Goal: Communication & Community: Answer question/provide support

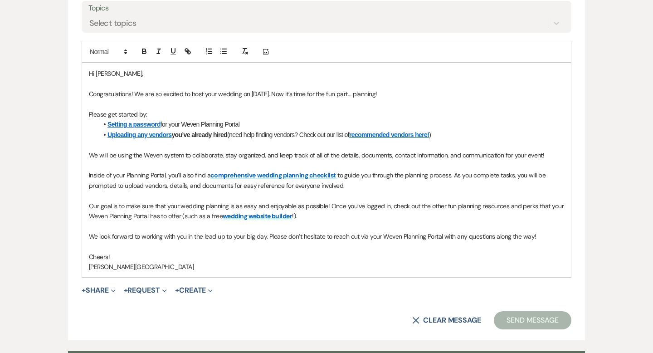
scroll to position [553, 0]
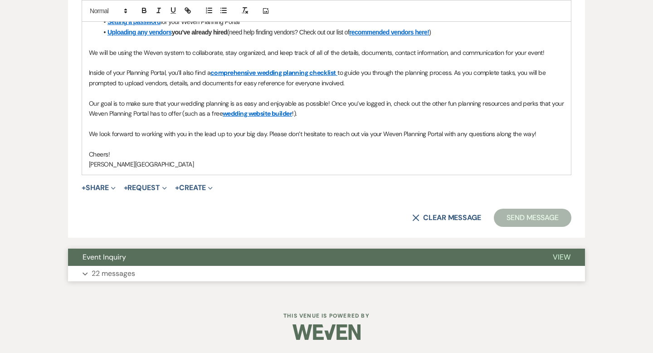
click at [263, 256] on button "Event Inquiry" at bounding box center [303, 256] width 470 height 17
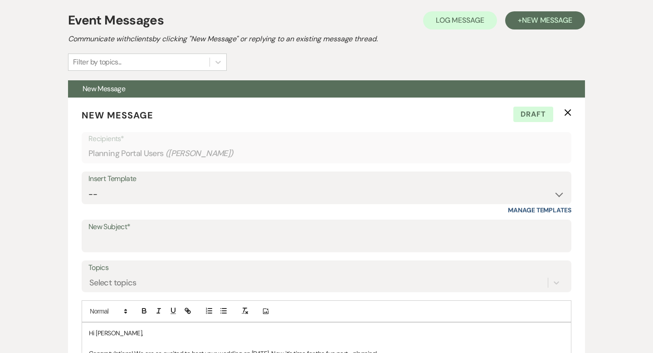
scroll to position [0, 0]
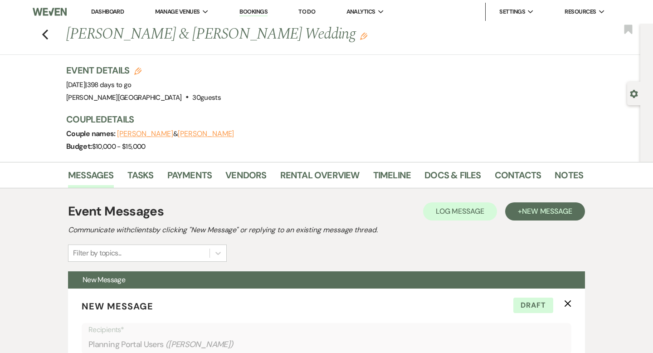
click at [109, 12] on link "Dashboard" at bounding box center [107, 12] width 33 height 8
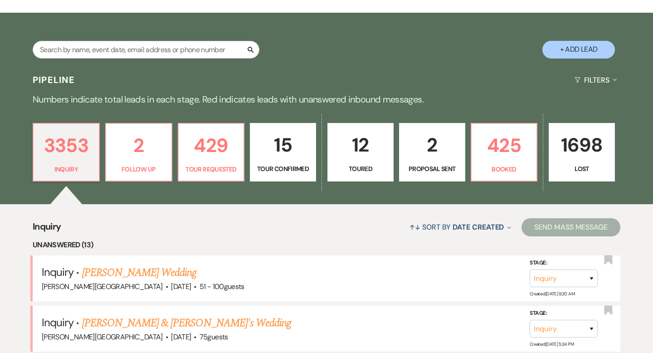
scroll to position [161, 0]
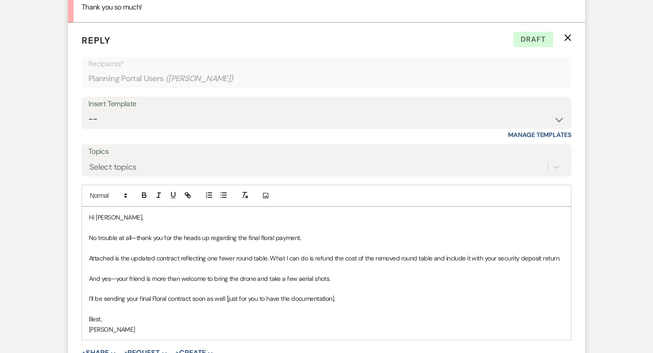
scroll to position [375, 0]
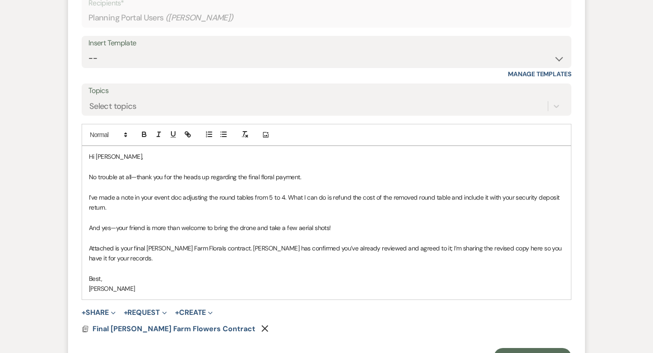
scroll to position [454, 0]
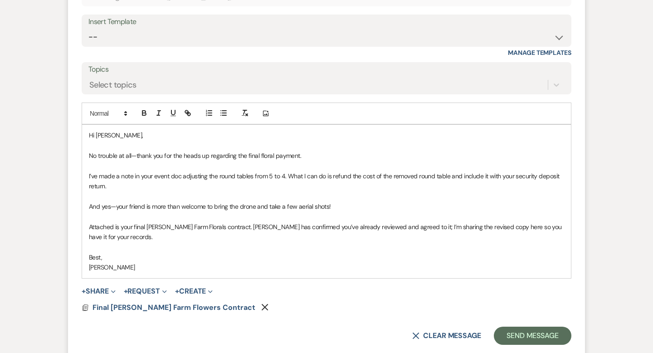
click at [100, 171] on p "I’ve made a note in your event doc adjusting the round tables from 5 to 4. What…" at bounding box center [326, 181] width 475 height 20
drag, startPoint x: 297, startPoint y: 175, endPoint x: 163, endPoint y: 171, distance: 133.8
click at [163, 171] on p "I’ve also made a note in your event doc adjusting the round tables from 5 to 4.…" at bounding box center [326, 181] width 475 height 20
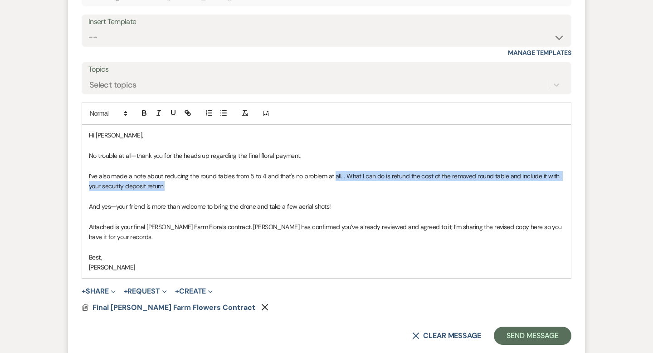
drag, startPoint x: 345, startPoint y: 181, endPoint x: 334, endPoint y: 176, distance: 12.2
click at [334, 176] on p "I’ve also made a note about reducing the round tables from 5 to 4 and that's no…" at bounding box center [326, 181] width 475 height 20
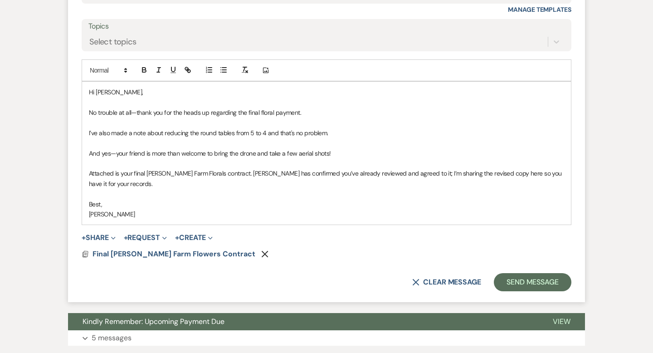
scroll to position [511, 0]
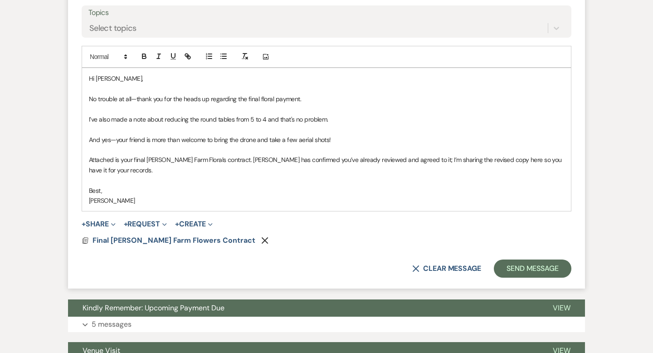
click at [93, 158] on p "Attached is your final Smith Farm Florals contract. Carla has confirmed you’ve …" at bounding box center [326, 165] width 475 height 20
click at [136, 160] on p "I also attached is your final Smith Farm Florals contract. Carla has confirmed …" at bounding box center [326, 165] width 475 height 20
click at [143, 157] on p "I also attached your final Smith Farm Florals contract. Carla has confirmed you…" at bounding box center [326, 165] width 475 height 20
click at [156, 156] on p "I also attached your final Smith Farm Florals contract. Carla has confirmed you…" at bounding box center [326, 165] width 475 height 20
click at [250, 159] on p "I also attached your final revised Smith Farm Florals contract. Carla has confi…" at bounding box center [326, 165] width 475 height 20
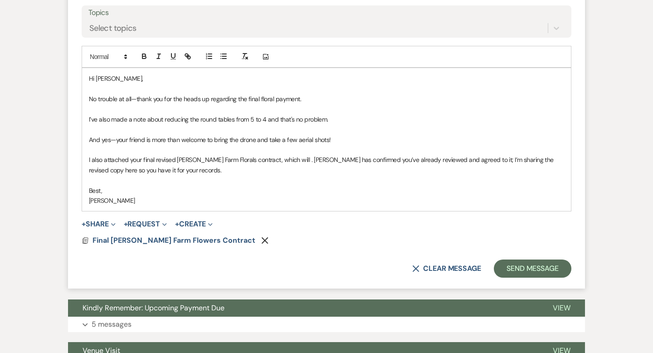
click at [131, 155] on p "I also attached your final revised Smith Farm Florals contract, which will . Ca…" at bounding box center [326, 165] width 475 height 20
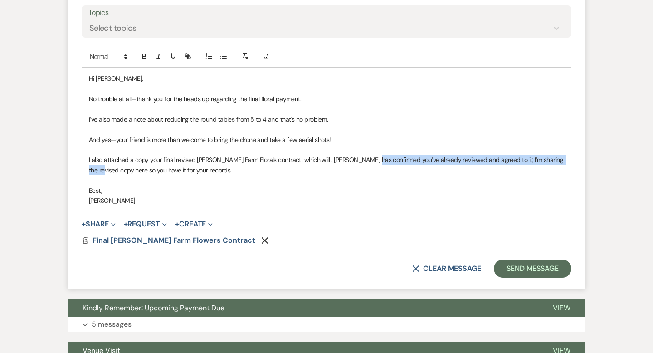
drag, startPoint x: 559, startPoint y: 161, endPoint x: 364, endPoint y: 158, distance: 195.0
click at [364, 158] on p "I also attached a copy your final revised Smith Farm Florals contract, which wi…" at bounding box center [326, 165] width 475 height 20
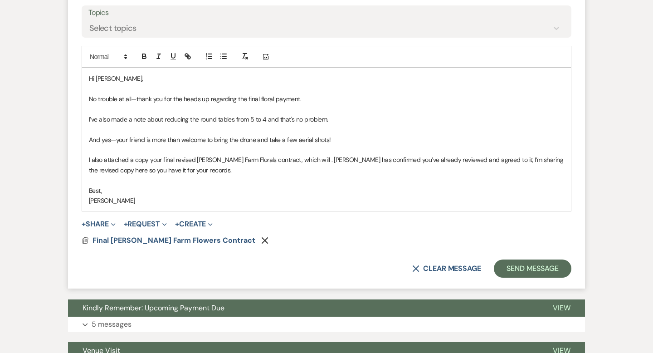
click at [334, 166] on p "I also attached a copy your final revised Smith Farm Florals contract, which wi…" at bounding box center [326, 165] width 475 height 20
click at [301, 158] on p "I also attached a copy your final revised Smith Farm Florals contract, which wi…" at bounding box center [326, 165] width 475 height 20
click at [273, 159] on p "I also attached a copy your final revised Smith Farm Florals contract, which wi…" at bounding box center [326, 165] width 475 height 20
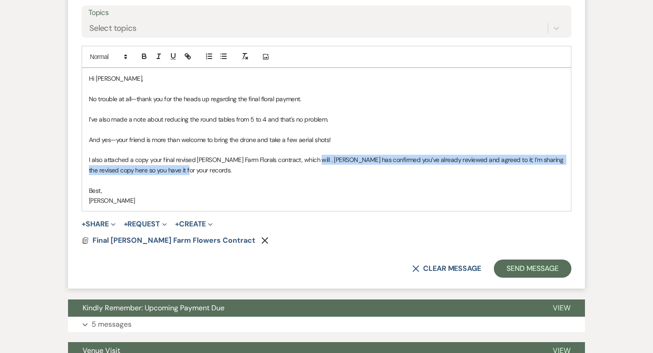
drag, startPoint x: 317, startPoint y: 167, endPoint x: 308, endPoint y: 161, distance: 10.8
click at [308, 161] on p "I also attached a copy your final revised Smith Farm Florals contract, which wi…" at bounding box center [326, 165] width 475 height 20
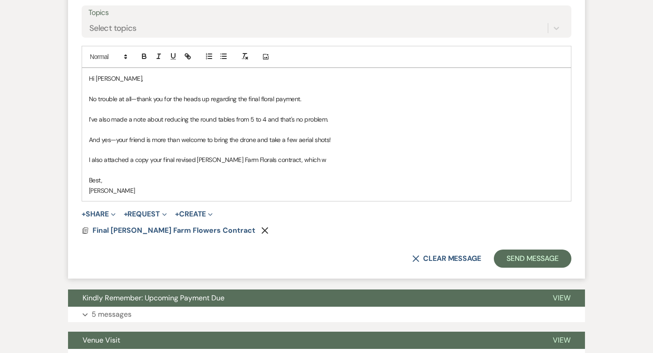
click at [323, 98] on p "No trouble at all—thank you for the heads up regarding the final floral payment." at bounding box center [326, 99] width 475 height 10
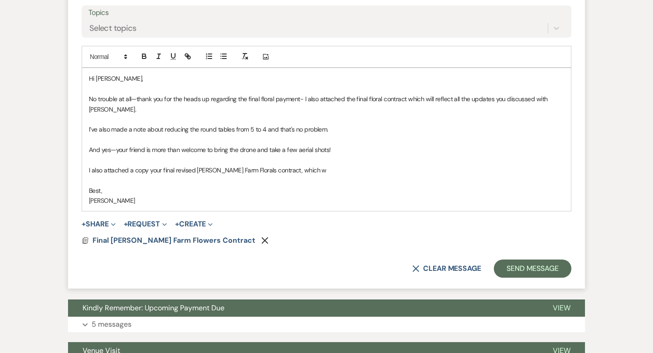
click at [365, 98] on p "No trouble at all—thank you for the heads up regarding the final floral payment…" at bounding box center [326, 104] width 475 height 20
click at [97, 124] on p "I’ve also made a note about reducing the round tables from 5 to 4 and that's no…" at bounding box center [326, 129] width 475 height 10
drag, startPoint x: 331, startPoint y: 119, endPoint x: 219, endPoint y: 121, distance: 112.5
click at [219, 124] on p "In regards to reducing the round tables also made a note about reducing the rou…" at bounding box center [326, 129] width 475 height 10
click at [307, 124] on p "In regards to reducing the round tables from 5 to 4 and that's no problem." at bounding box center [326, 129] width 475 height 10
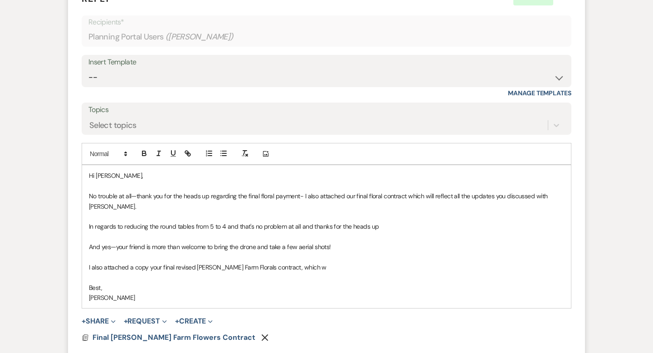
scroll to position [450, 0]
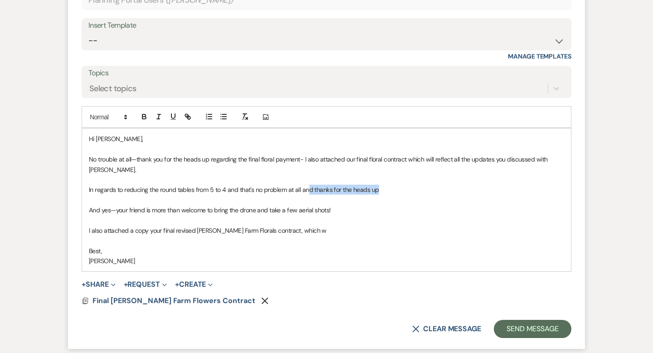
drag, startPoint x: 380, startPoint y: 179, endPoint x: 309, endPoint y: 179, distance: 71.6
click at [309, 185] on p "In regards to reducing the round tables from 5 to 4 and that's no problem at al…" at bounding box center [326, 190] width 475 height 10
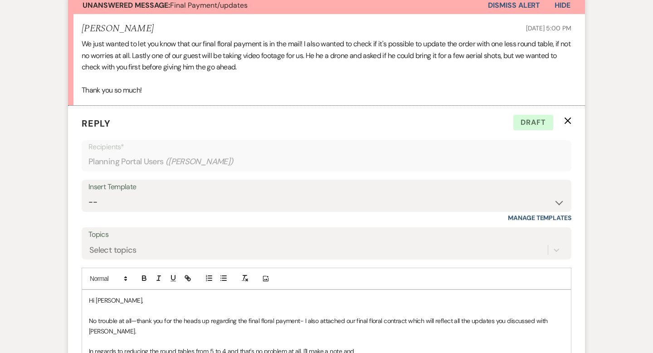
scroll to position [406, 0]
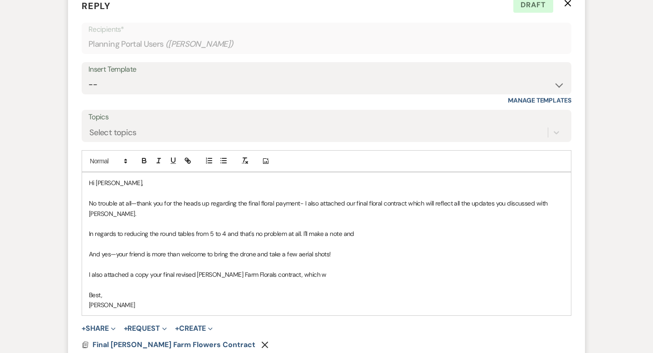
click at [88, 203] on div "Hi Karra, No trouble at all—thank you for the heads up regarding the final flor…" at bounding box center [326, 243] width 489 height 143
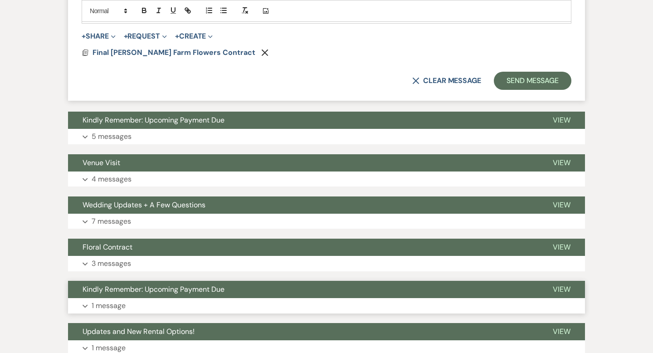
scroll to position [672, 0]
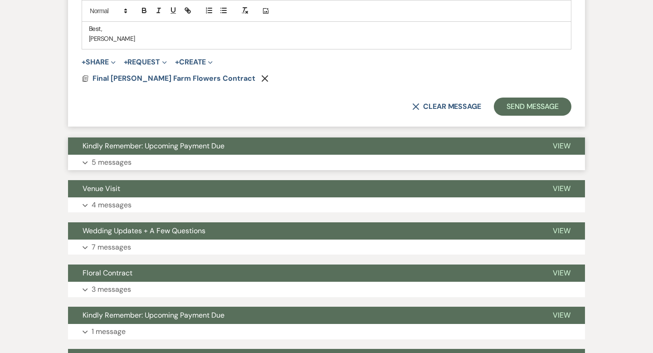
click at [242, 138] on button "Kindly Remember: Upcoming Payment Due" at bounding box center [303, 145] width 470 height 17
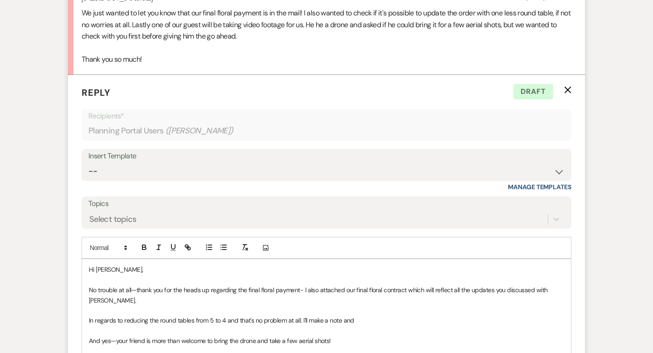
scroll to position [391, 0]
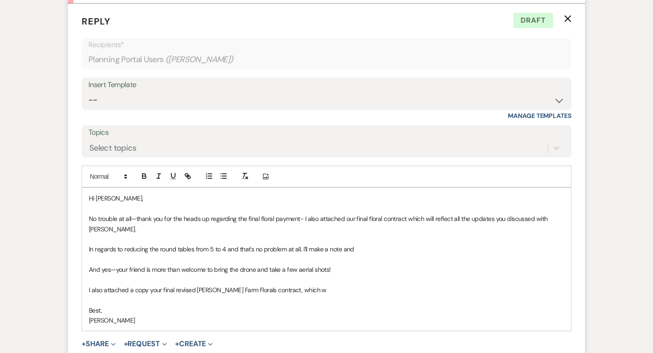
click at [149, 198] on p "Hi Karra," at bounding box center [326, 198] width 475 height 10
click at [137, 221] on p "No trouble at all—thank you for the heads up regarding the final floral payment…" at bounding box center [326, 224] width 475 height 20
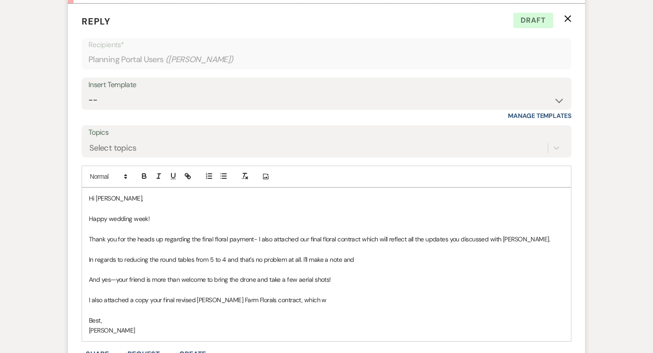
click at [358, 237] on p "Thank you for the heads up regarding the final floral payment- I also attached …" at bounding box center [326, 239] width 475 height 10
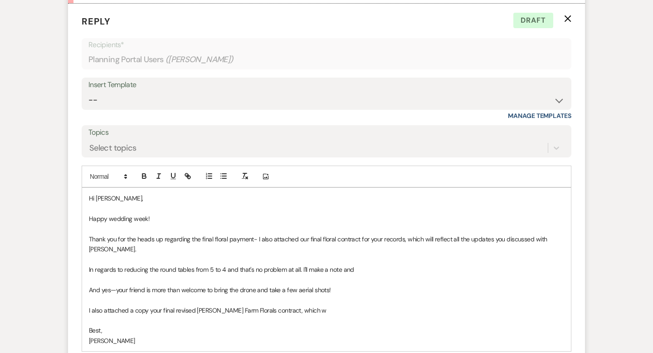
click at [531, 240] on p "Thank you for the heads up regarding the final floral payment- I also attached …" at bounding box center [326, 244] width 475 height 20
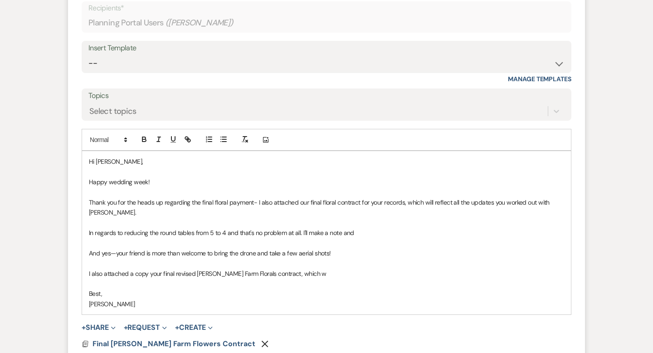
scroll to position [433, 0]
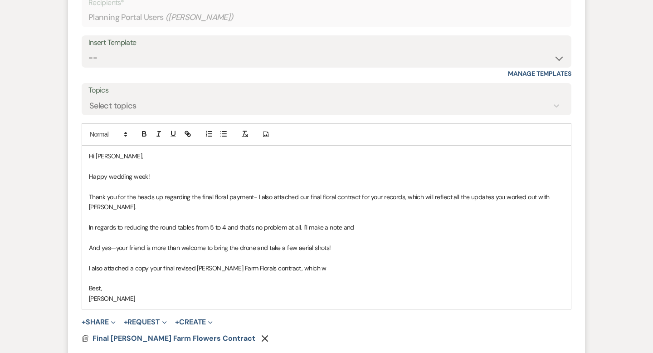
click at [237, 222] on p "In regards to reducing the round tables from 5 to 4 and that's no problem at al…" at bounding box center [326, 227] width 475 height 10
click at [291, 222] on p "In regards to reducing the round tables from 5 to 4, that's no problem at all. …" at bounding box center [326, 227] width 475 height 10
click at [356, 222] on p "In regards to reducing the round tables from 5 to 4, that's no problem at all a…" at bounding box center [326, 227] width 475 height 10
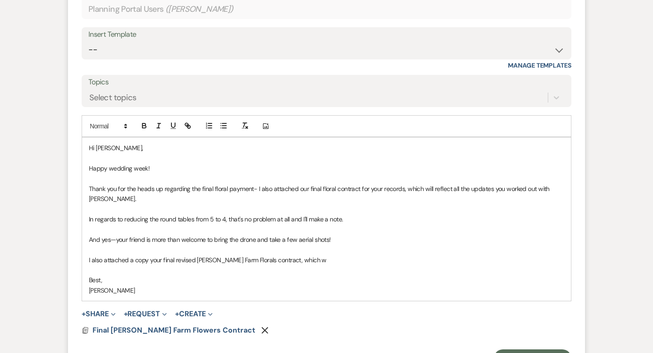
scroll to position [443, 0]
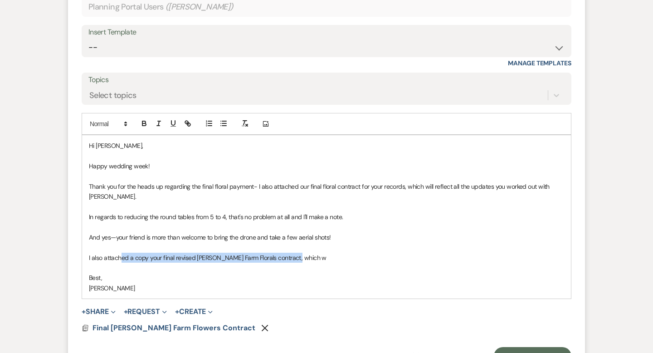
drag, startPoint x: 302, startPoint y: 246, endPoint x: 120, endPoint y: 246, distance: 182.3
click at [120, 253] on p "I also attached a copy your final revised Smith Farm Florals contract, which w" at bounding box center [326, 258] width 475 height 10
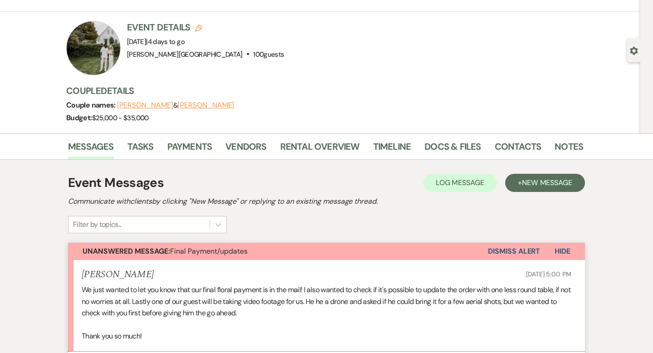
scroll to position [10, 0]
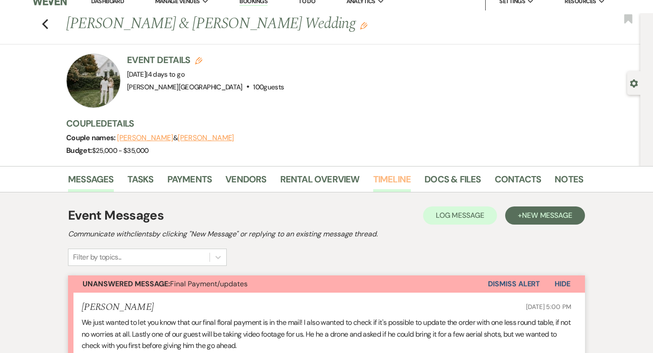
click at [385, 180] on link "Timeline" at bounding box center [392, 182] width 38 height 20
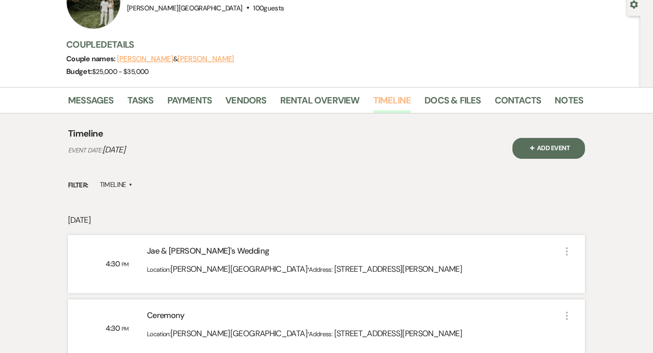
scroll to position [54, 0]
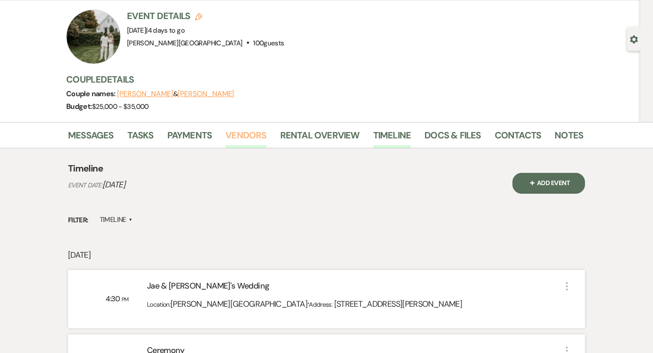
click at [250, 133] on link "Vendors" at bounding box center [245, 138] width 41 height 20
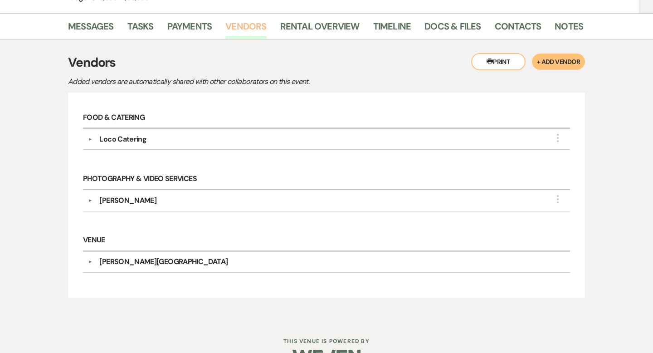
scroll to position [187, 0]
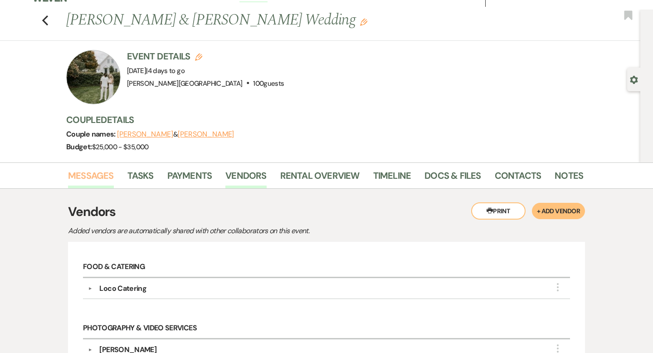
click at [104, 175] on link "Messages" at bounding box center [91, 178] width 46 height 20
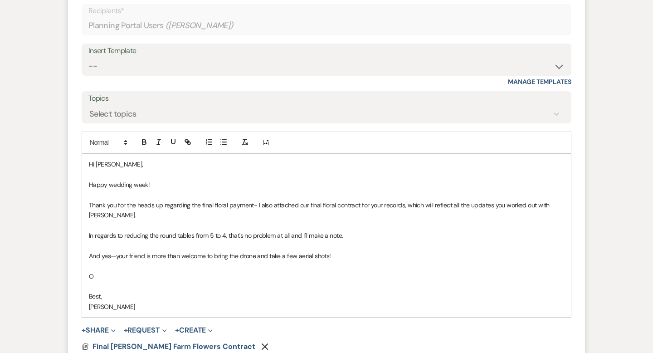
scroll to position [425, 0]
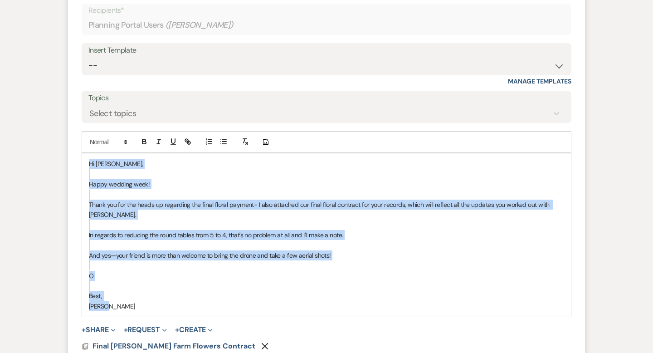
drag, startPoint x: 114, startPoint y: 293, endPoint x: 86, endPoint y: 163, distance: 133.0
click at [86, 163] on div "Hi Karra, Happy wedding week! Thank you for the heads up regarding the final fl…" at bounding box center [326, 234] width 489 height 163
copy div "Hi Karra, Happy wedding week! Thank you for the heads up regarding the final fl…"
click at [112, 62] on select "-- Weven Planning Portal Introduction (Booked Events) Wedding Packages Booking …" at bounding box center [326, 66] width 476 height 18
select select "1868"
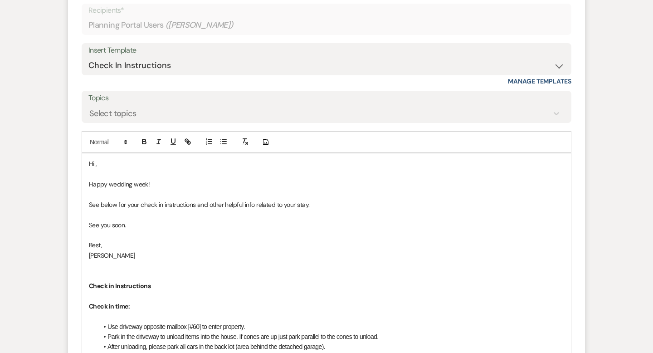
click at [115, 165] on p "Hi ," at bounding box center [326, 164] width 475 height 10
drag, startPoint x: 166, startPoint y: 183, endPoint x: 82, endPoint y: 163, distance: 86.7
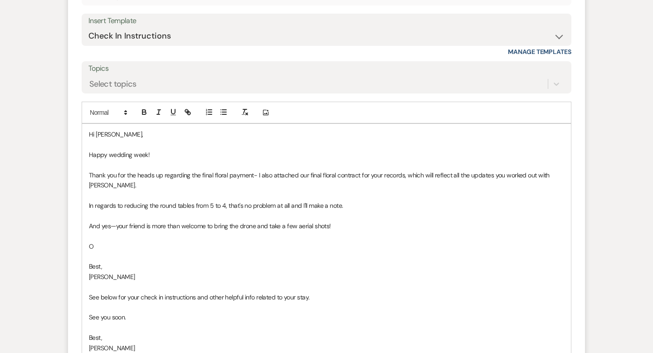
scroll to position [464, 0]
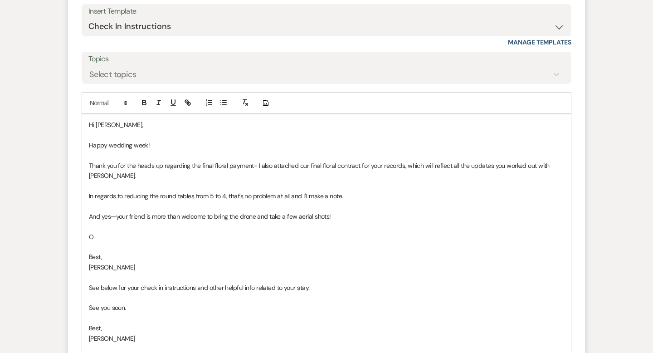
click at [110, 232] on p "O" at bounding box center [326, 237] width 475 height 10
drag, startPoint x: 107, startPoint y: 258, endPoint x: 87, endPoint y: 226, distance: 38.1
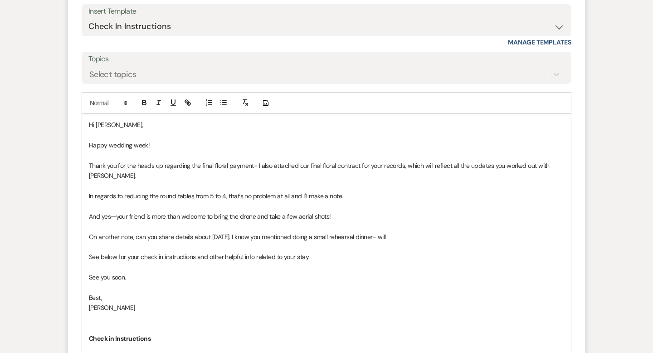
drag, startPoint x: 397, startPoint y: 224, endPoint x: 151, endPoint y: 224, distance: 246.7
click at [151, 232] on p "On another note, can you share details about Thursday. I know you mentioned doi…" at bounding box center [326, 237] width 475 height 10
click at [275, 232] on p "On another note, would you have time this week to hop on a brief call. I just w…" at bounding box center [326, 237] width 475 height 10
drag, startPoint x: 375, startPoint y: 226, endPoint x: 310, endPoint y: 226, distance: 65.3
click at [310, 232] on p "On another note, would you have time over the next few days to hop on a brief c…" at bounding box center [326, 237] width 475 height 10
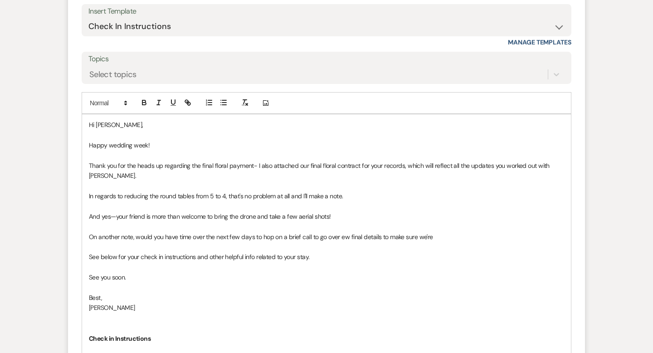
click at [348, 232] on p "On another note, would you have time over the next few days to hop on a brief c…" at bounding box center [326, 237] width 475 height 10
drag, startPoint x: 419, startPoint y: 225, endPoint x: 372, endPoint y: 225, distance: 47.2
click at [372, 232] on p "On another note, would you have time over the next few days to hop on a brief c…" at bounding box center [326, 237] width 475 height 10
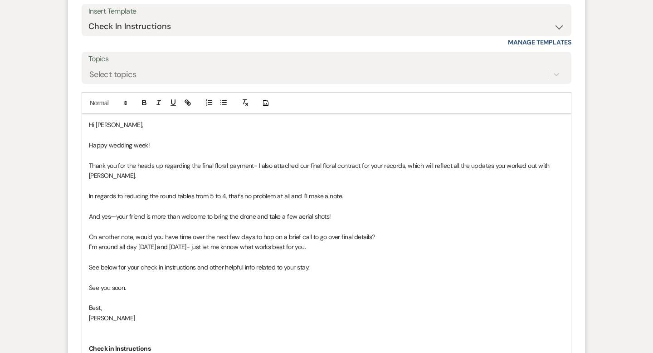
drag, startPoint x: 101, startPoint y: 259, endPoint x: 85, endPoint y: 259, distance: 15.4
click at [93, 262] on p "See below for your check in instructions and other helpful info related to your…" at bounding box center [326, 267] width 475 height 10
drag, startPoint x: 118, startPoint y: 236, endPoint x: 99, endPoint y: 235, distance: 18.6
click at [99, 242] on p "I"m around all day tomorrow and Tuesday- just let me know what works best for y…" at bounding box center [326, 247] width 475 height 10
click at [169, 242] on p "I"m free all day tomorrow and Tuesday- just let me know what works best for you." at bounding box center [326, 247] width 475 height 10
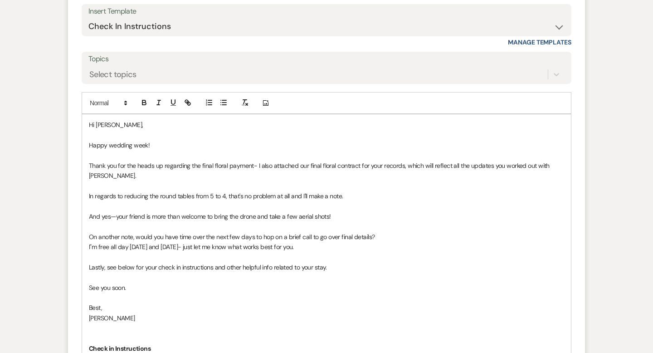
click at [191, 242] on p "I"m free all day tomorrow and Tuesday- just let me know what works best for you." at bounding box center [326, 247] width 475 height 10
drag, startPoint x: 190, startPoint y: 237, endPoint x: 168, endPoint y: 234, distance: 22.4
click at [168, 242] on p "I"m free all day tomorrow and Tuesday- just let me know what works best for you." at bounding box center [326, 247] width 475 height 10
click at [189, 242] on p "I"m free all day tomorrow and Tuesday- just let me know what works best for you." at bounding box center [326, 247] width 475 height 10
click at [191, 242] on p "I"m free all day tomorrow and Tuesday- just let me know what works best for you." at bounding box center [326, 247] width 475 height 10
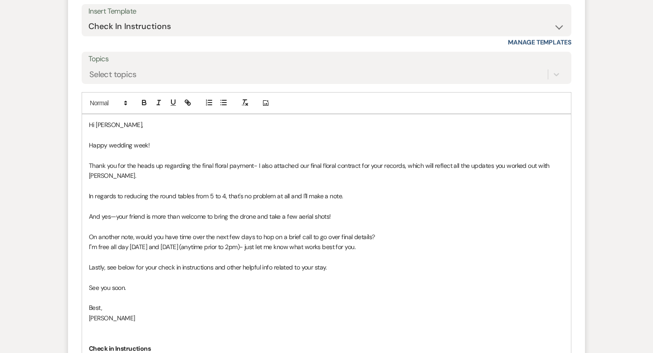
click at [260, 242] on p "I"m free all day tomorrow and Tuesday (anytime prior to 2pm)- just let me know …" at bounding box center [326, 247] width 475 height 10
drag, startPoint x: 132, startPoint y: 276, endPoint x: 90, endPoint y: 278, distance: 41.4
click at [90, 283] on p "See you soon." at bounding box center [326, 288] width 475 height 10
drag, startPoint x: 104, startPoint y: 276, endPoint x: 88, endPoint y: 276, distance: 16.8
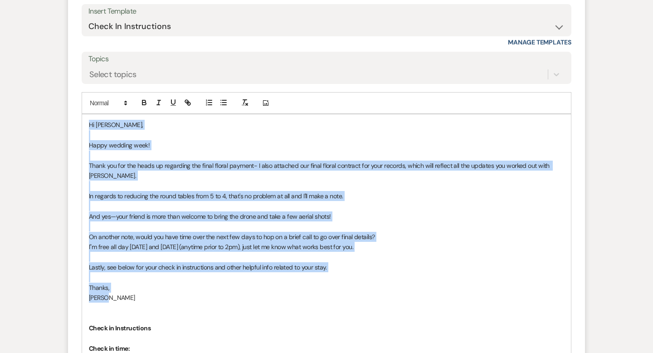
drag, startPoint x: 112, startPoint y: 289, endPoint x: 88, endPoint y: 125, distance: 165.9
copy div "Hi Karra, Happy wedding week! Thank you for the heads up regarding the final fl…"
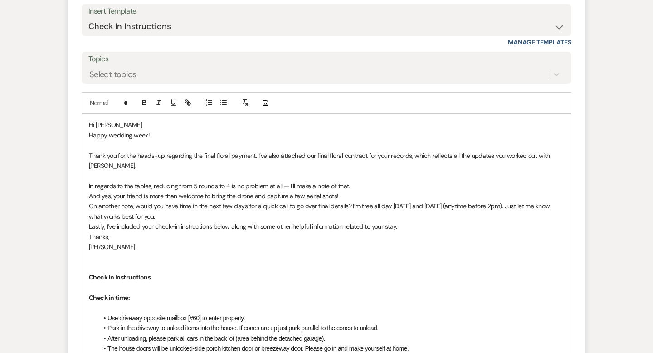
click at [356, 181] on p "In regards to the tables, reducing from 5 rounds to 4 is no problem at all — I’…" at bounding box center [326, 186] width 475 height 10
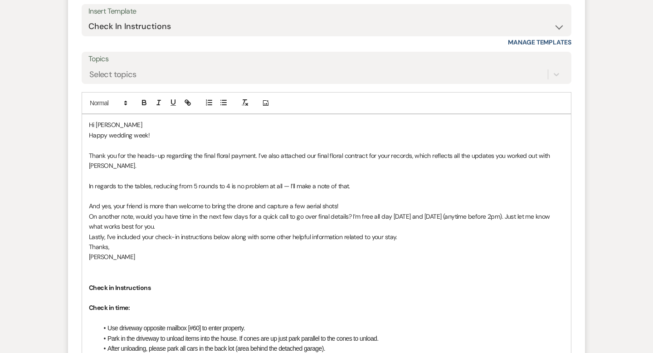
click at [369, 211] on p "On another note, would you have time in the next few days for a quick call to g…" at bounding box center [326, 221] width 475 height 20
click at [354, 201] on p "And yes, your friend is more than welcome to bring the drone and capture a few …" at bounding box center [326, 206] width 475 height 10
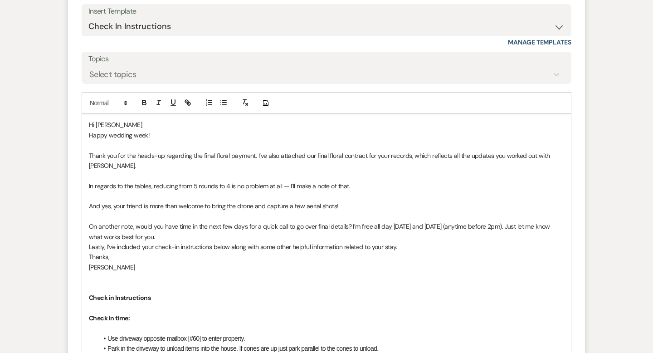
click at [185, 223] on p "On another note, would you have time in the next few days for a quick call to g…" at bounding box center [326, 231] width 475 height 20
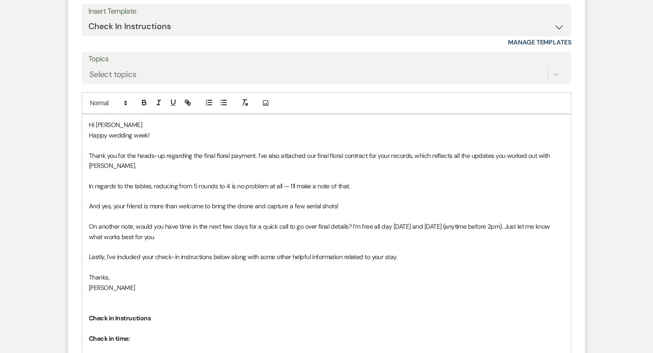
click at [89, 283] on p "[PERSON_NAME]" at bounding box center [326, 288] width 475 height 10
click at [412, 252] on p "Lastly, I’ve included your check-in instructions below along with some other he…" at bounding box center [326, 257] width 475 height 10
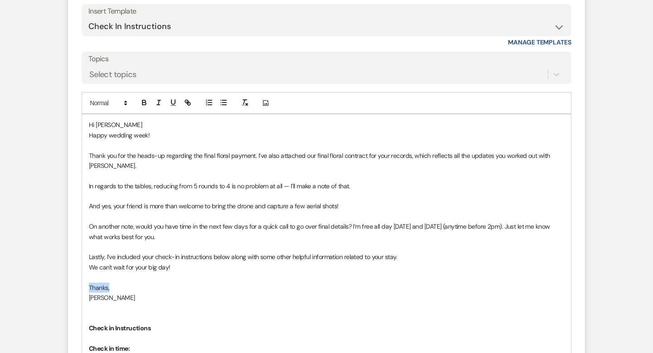
drag, startPoint x: 117, startPoint y: 276, endPoint x: 86, endPoint y: 276, distance: 31.3
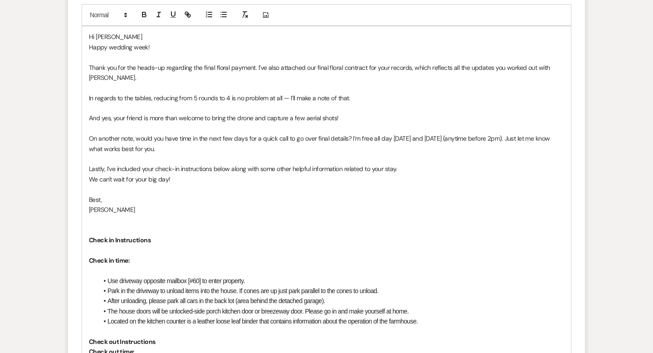
scroll to position [554, 0]
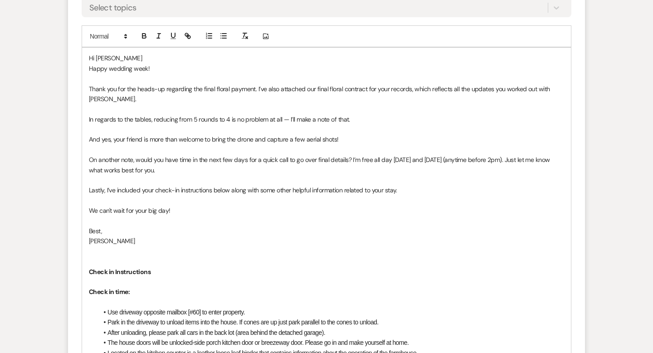
scroll to position [538, 0]
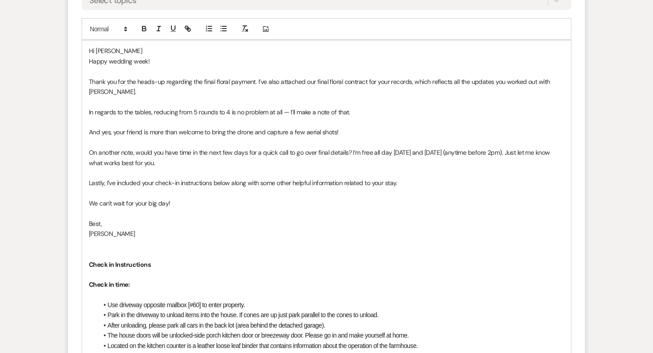
click at [94, 239] on p at bounding box center [326, 244] width 475 height 10
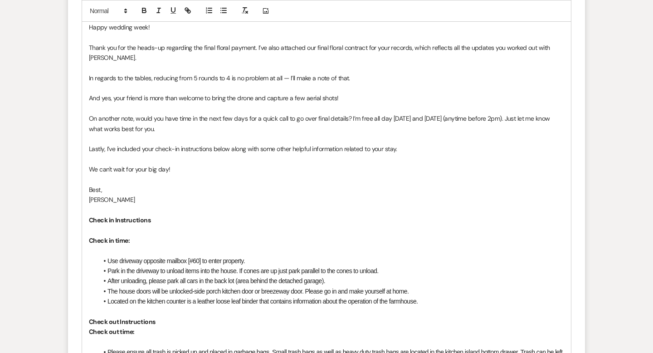
scroll to position [607, 0]
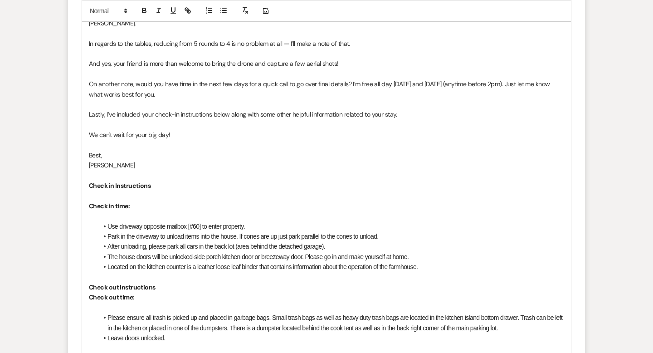
click at [156, 201] on p "Check in time:" at bounding box center [326, 206] width 475 height 10
click at [188, 201] on p "(Farmhouse) Check in time:" at bounding box center [326, 206] width 475 height 10
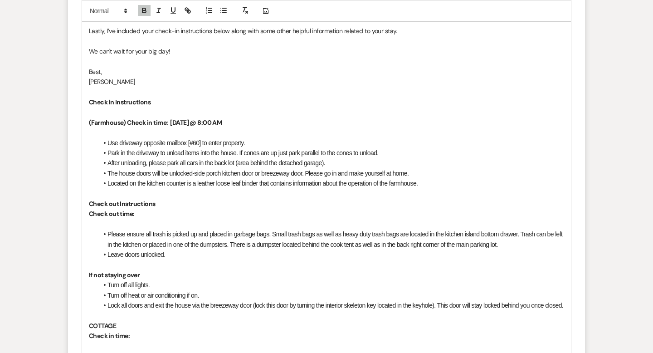
scroll to position [729, 0]
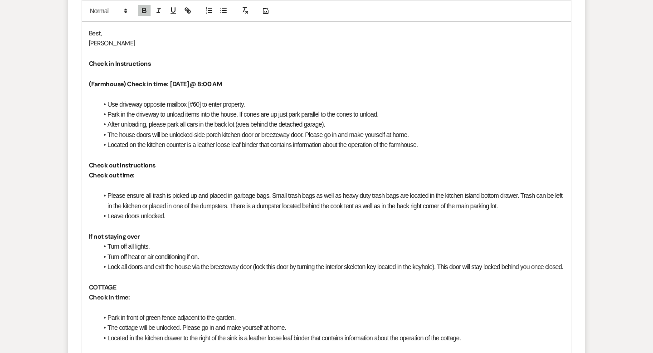
click at [172, 170] on p "Check out time:" at bounding box center [326, 175] width 475 height 10
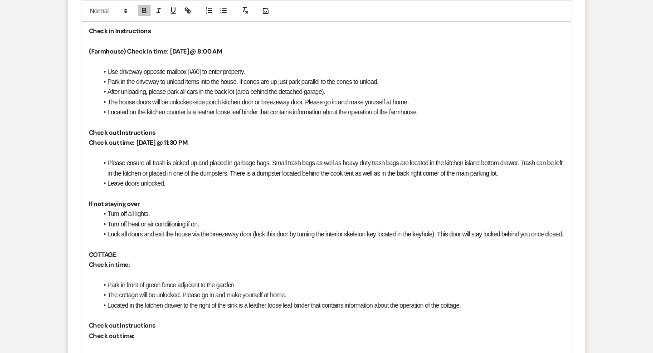
scroll to position [807, 0]
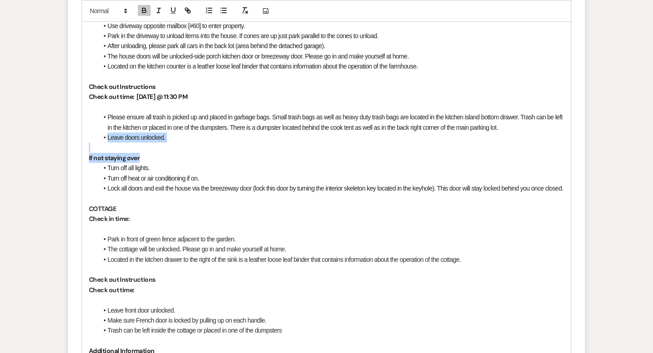
drag, startPoint x: 144, startPoint y: 146, endPoint x: 100, endPoint y: 127, distance: 47.6
click at [100, 127] on div "Hi Karra Happy wedding week! Thank you for the heads-up regarding the final flo…" at bounding box center [326, 213] width 489 height 884
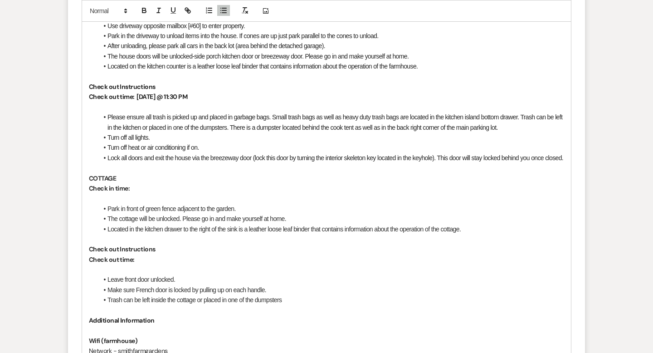
click at [145, 183] on p "Check in time:" at bounding box center [326, 188] width 475 height 10
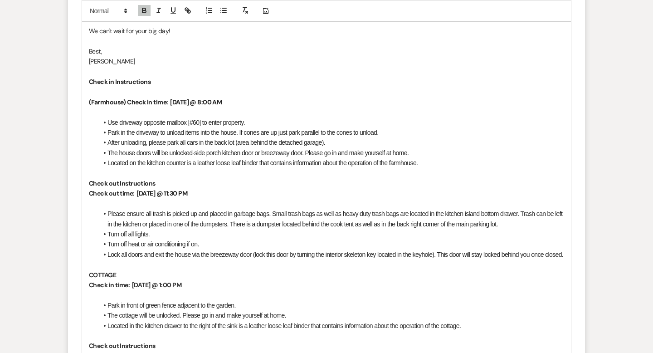
scroll to position [714, 0]
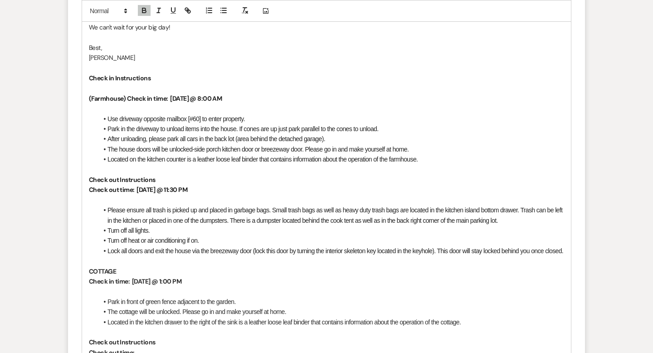
click at [90, 279] on strong "Check in time: Thursday @ 1:00 PM" at bounding box center [135, 281] width 93 height 8
drag, startPoint x: 118, startPoint y: 268, endPoint x: 90, endPoint y: 268, distance: 28.1
click at [90, 268] on p "COTTAGE" at bounding box center [326, 271] width 475 height 10
click at [88, 279] on div "Hi Karra Happy wedding week! Thank you for the heads-up regarding the final flo…" at bounding box center [326, 290] width 489 height 853
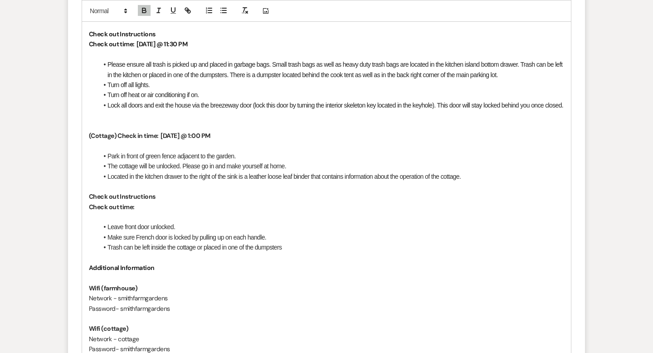
scroll to position [866, 0]
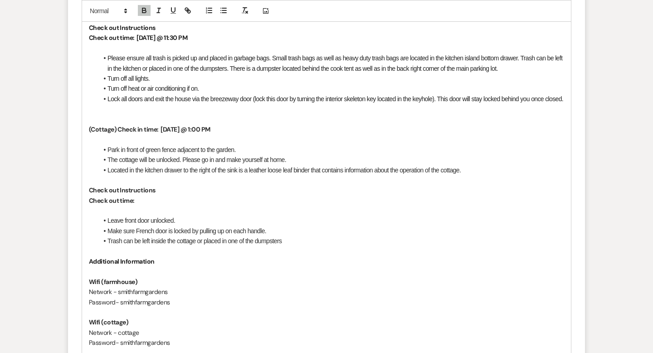
click at [151, 195] on p "Check out Instructions" at bounding box center [326, 190] width 475 height 10
click at [141, 199] on p "Check out time:" at bounding box center [326, 200] width 475 height 10
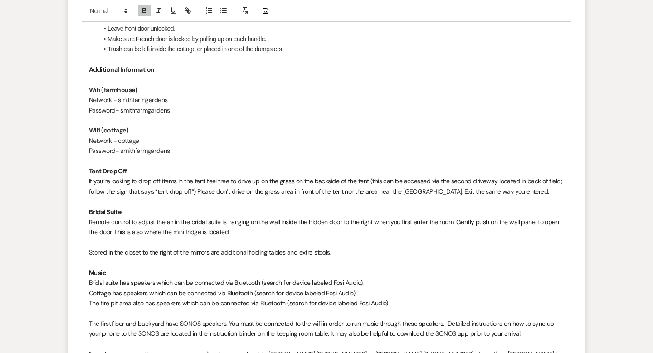
scroll to position [1074, 0]
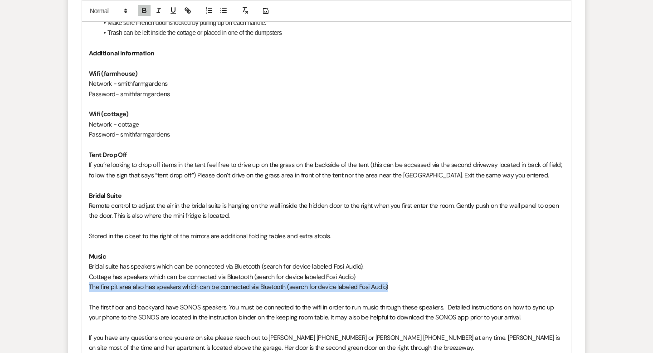
drag, startPoint x: 394, startPoint y: 285, endPoint x: 88, endPoint y: 286, distance: 305.6
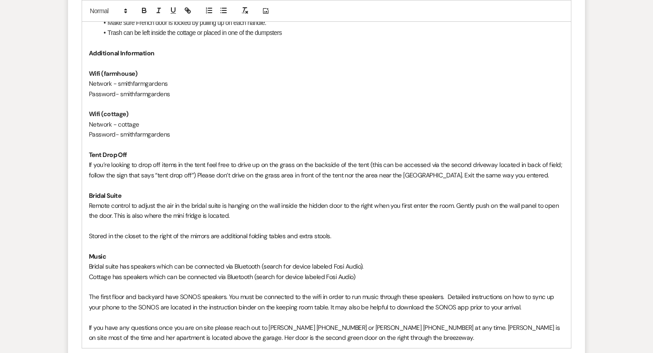
click at [130, 264] on span "Bridal suite has speakers which can be connected via Bluetooth (search for devi…" at bounding box center [226, 266] width 275 height 8
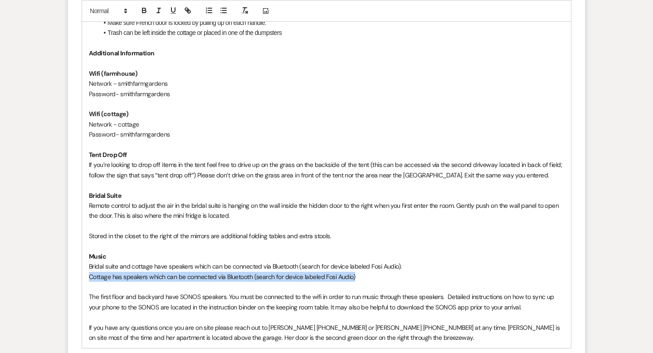
drag, startPoint x: 357, startPoint y: 276, endPoint x: 71, endPoint y: 275, distance: 286.1
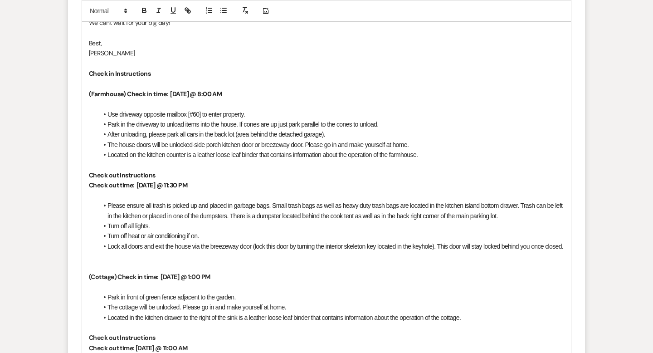
scroll to position [750, 0]
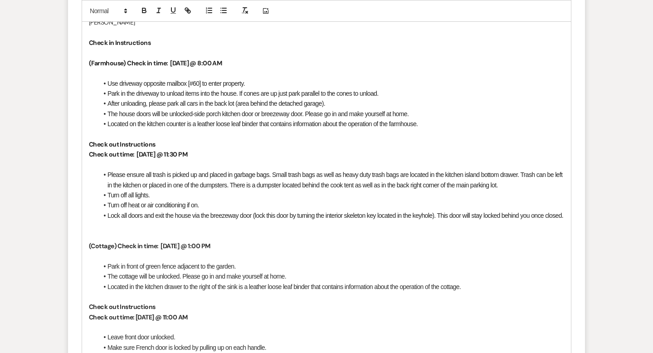
click at [152, 171] on span "Please ensure all trash is picked up and placed in garbage bags. Small trash ba…" at bounding box center [335, 179] width 457 height 17
click at [183, 171] on span "Please ensure personal items and trash trash is picked up and placed in garbage…" at bounding box center [334, 179] width 454 height 17
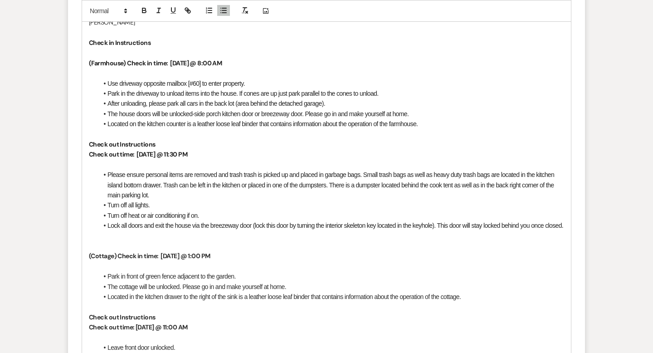
click at [179, 183] on li "Please ensure personal items are removed and trash trash is picked up and place…" at bounding box center [331, 185] width 466 height 30
click at [367, 171] on span "Please ensure personal items are removed and trash trash is picked up and place…" at bounding box center [331, 185] width 448 height 28
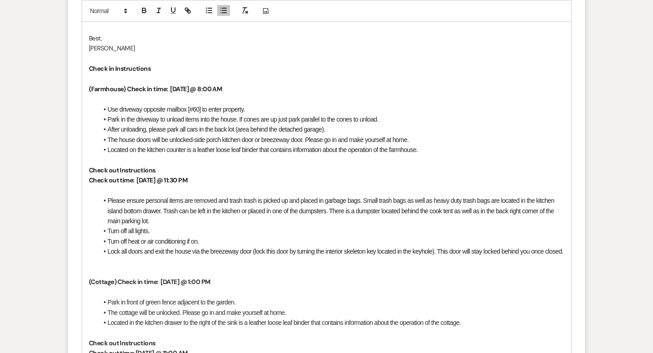
scroll to position [721, 0]
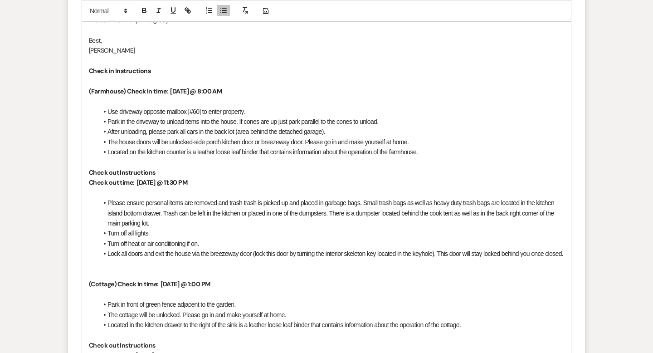
click at [142, 253] on li "Lock all doors and exit the house via the breezeway door (lock this door by tur…" at bounding box center [331, 253] width 466 height 10
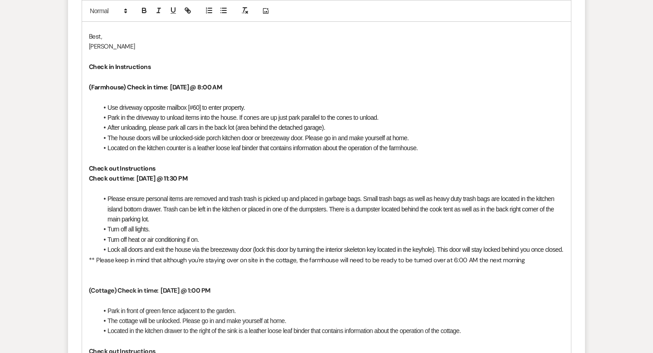
drag, startPoint x: 528, startPoint y: 260, endPoint x: 85, endPoint y: 261, distance: 443.5
click at [85, 261] on div "Hi Karra Happy wedding week! Thank you for the heads-up regarding the final flo…" at bounding box center [326, 279] width 489 height 853
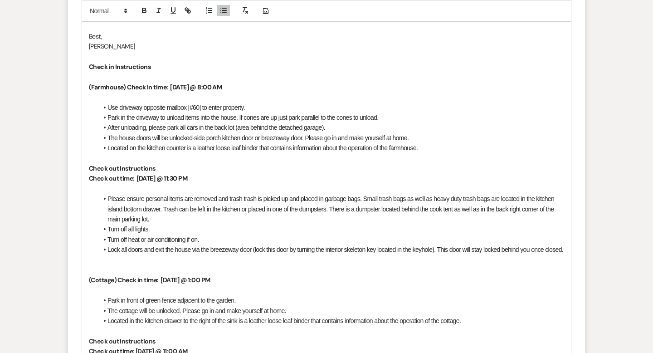
click at [117, 270] on p at bounding box center [326, 270] width 475 height 10
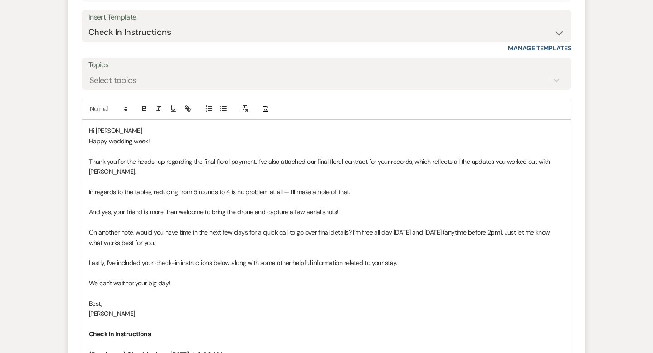
scroll to position [456, 0]
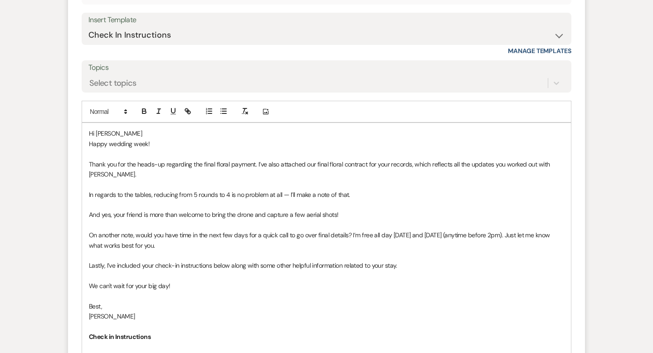
click at [416, 230] on p "On another note, would you have time in the next few days for a quick call to g…" at bounding box center [326, 240] width 475 height 20
click at [313, 230] on p "On another note, would you have time in the next few days for a quick call to g…" at bounding box center [326, 240] width 475 height 20
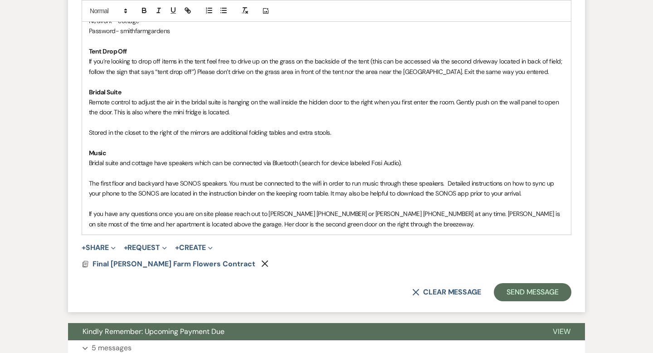
scroll to position [1179, 0]
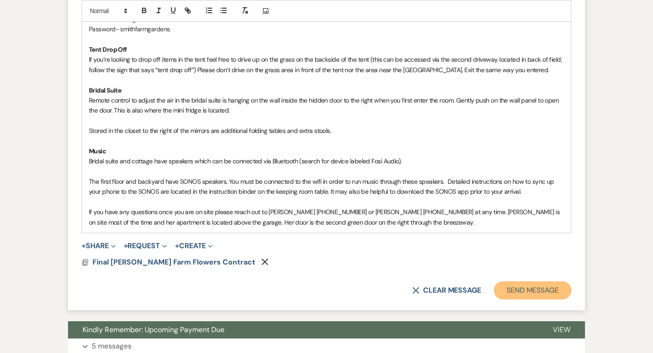
click at [518, 292] on button "Send Message" at bounding box center [533, 290] width 78 height 18
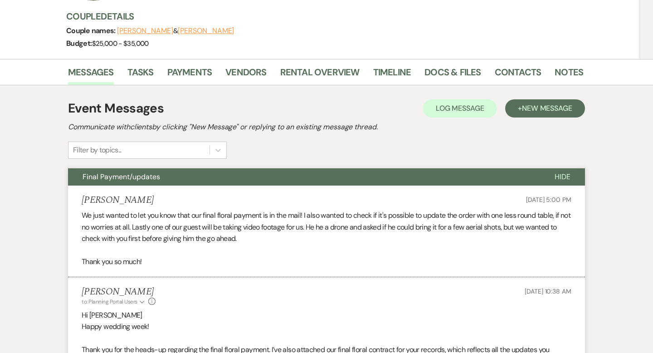
scroll to position [0, 0]
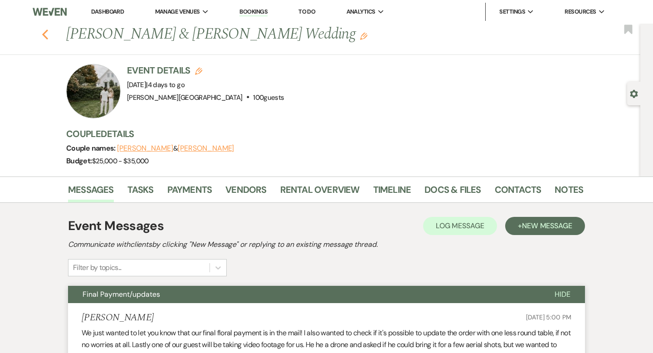
click at [48, 35] on icon "Previous" at bounding box center [45, 34] width 7 height 11
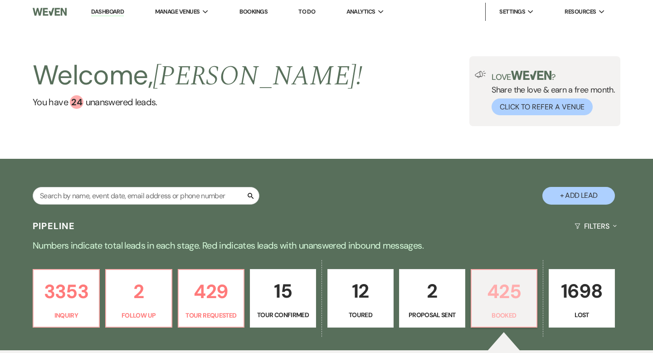
click at [483, 277] on p "425" at bounding box center [504, 291] width 54 height 30
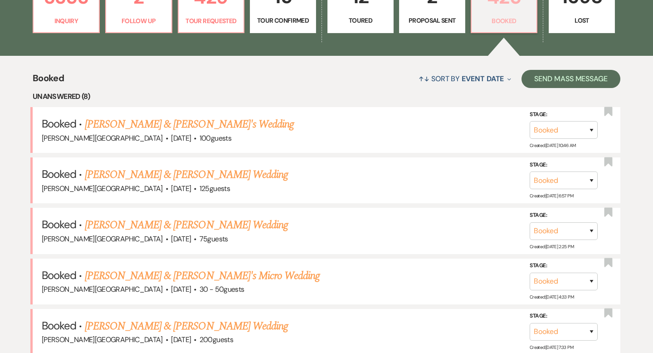
scroll to position [411, 0]
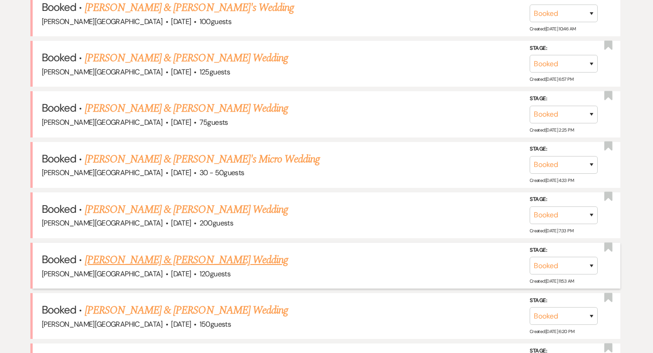
click at [193, 258] on link "Anthony Paterra & Tye Gomez's Wedding" at bounding box center [186, 260] width 203 height 16
